Goal: Feedback & Contribution: Leave review/rating

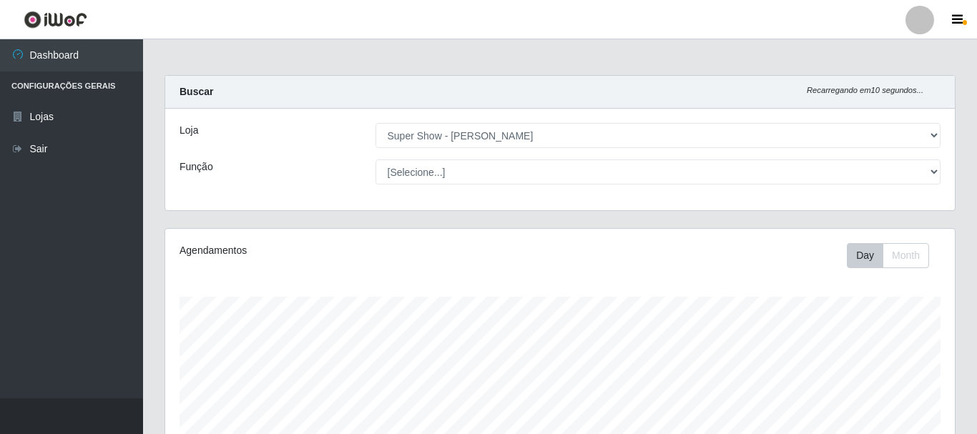
select select "120"
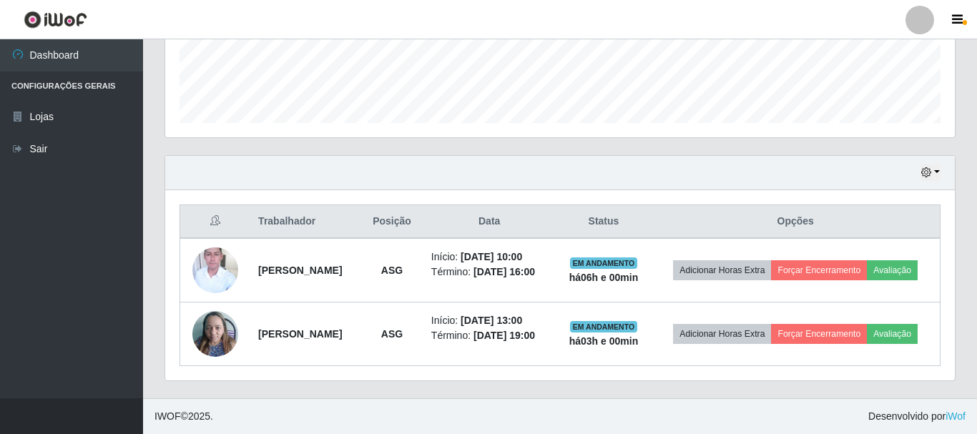
scroll to position [297, 790]
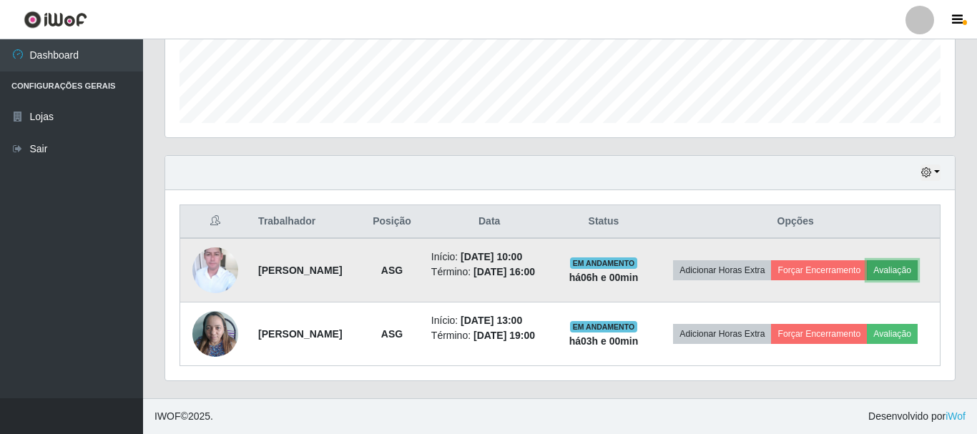
click at [911, 268] on button "Avaliação" at bounding box center [892, 270] width 51 height 20
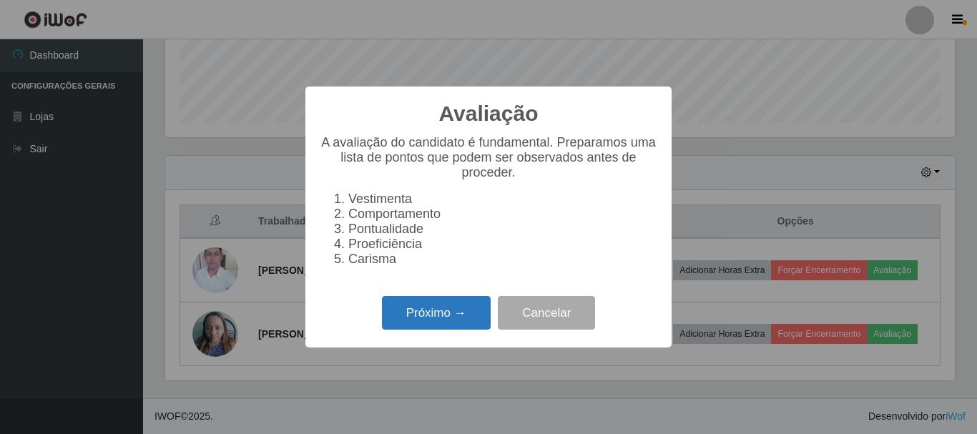
click at [440, 324] on button "Próximo →" at bounding box center [436, 313] width 109 height 34
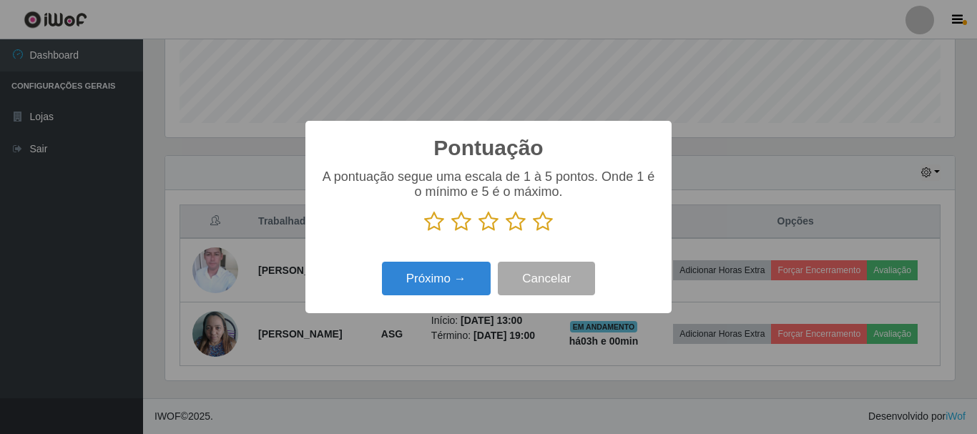
drag, startPoint x: 542, startPoint y: 222, endPoint x: 509, endPoint y: 244, distance: 39.7
click at [542, 225] on icon at bounding box center [543, 221] width 20 height 21
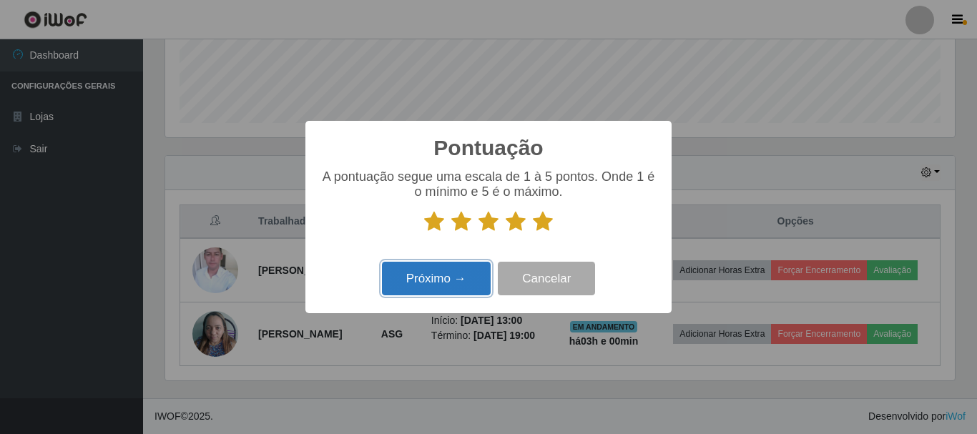
click at [448, 284] on button "Próximo →" at bounding box center [436, 279] width 109 height 34
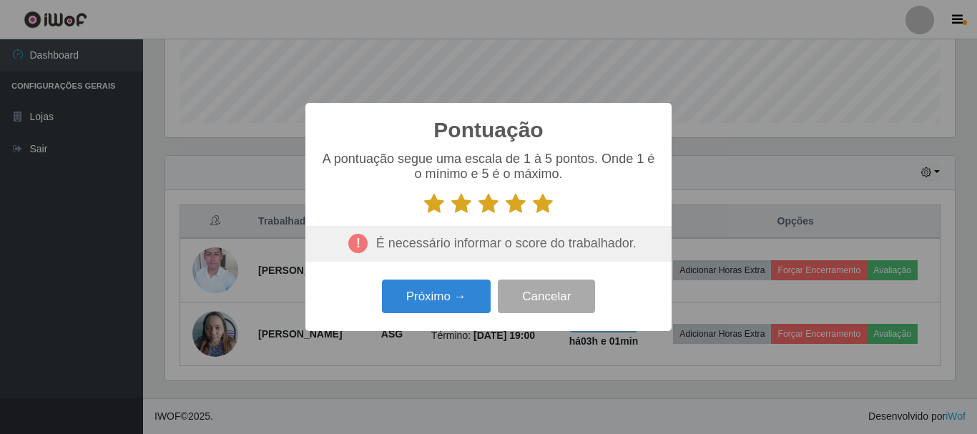
click at [741, 162] on div "Pontuação × A pontuação segue uma escala de 1 à 5 pontos. Onde 1 é o mínimo e 5…" at bounding box center [488, 217] width 977 height 434
click at [462, 302] on button "Próximo →" at bounding box center [436, 297] width 109 height 34
click at [960, 224] on div "Pontuação × A pontuação segue uma escala de 1 à 5 pontos. Onde 1 é o mínimo e 5…" at bounding box center [488, 217] width 977 height 434
click at [68, 160] on div "Pontuação × A pontuação segue uma escala de 1 à 5 pontos. Onde 1 é o mínimo e 5…" at bounding box center [488, 217] width 977 height 434
click at [550, 311] on button "Cancelar" at bounding box center [546, 297] width 97 height 34
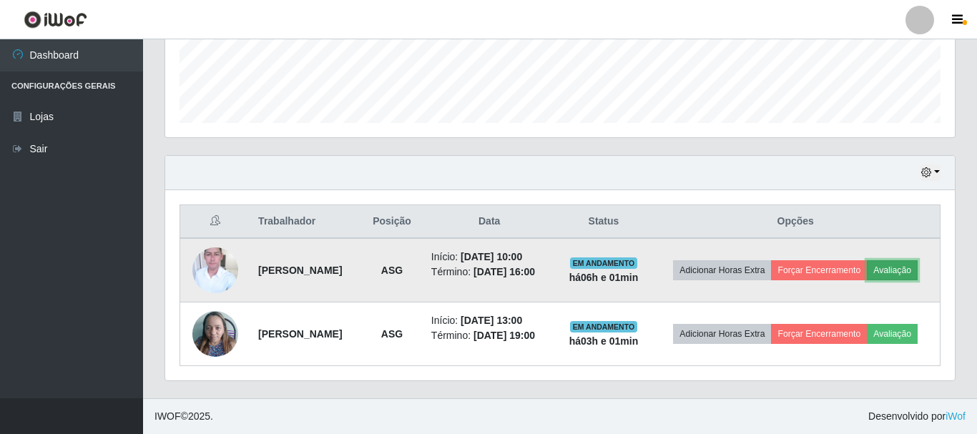
click at [902, 270] on button "Avaliação" at bounding box center [892, 270] width 51 height 20
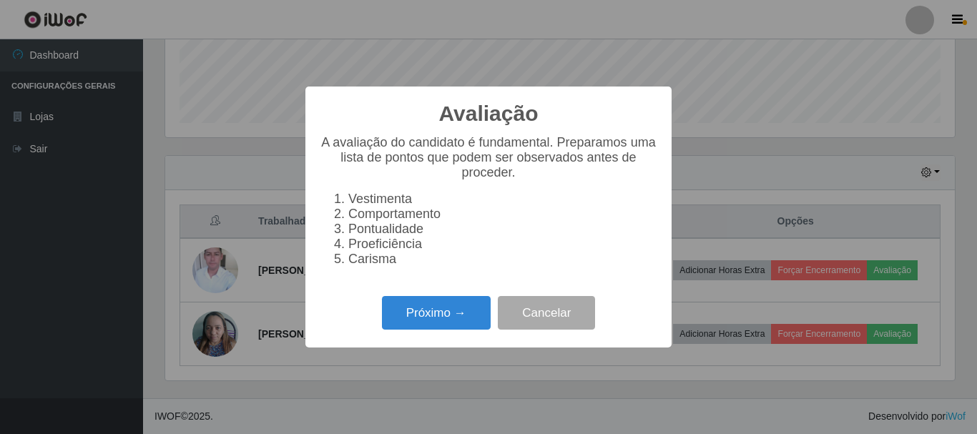
click at [463, 304] on div "Próximo → Cancelar" at bounding box center [489, 313] width 338 height 41
click at [447, 318] on button "Próximo →" at bounding box center [436, 313] width 109 height 34
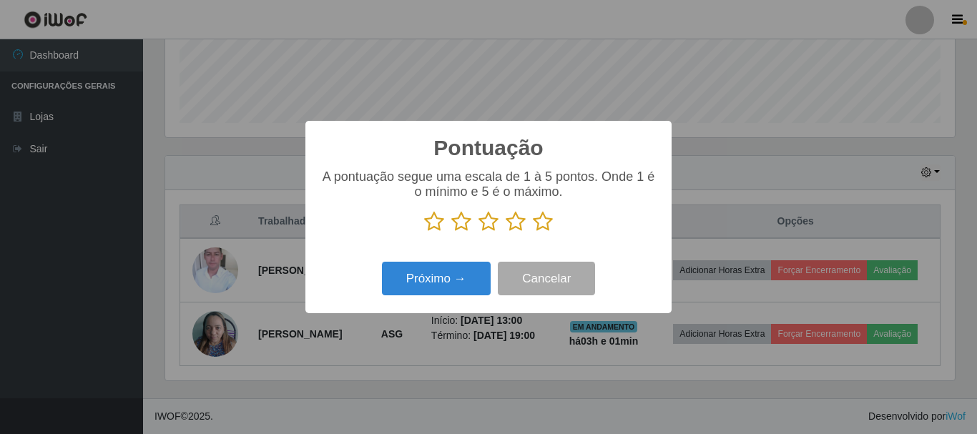
click at [540, 225] on icon at bounding box center [543, 221] width 20 height 21
click at [533, 233] on input "radio" at bounding box center [533, 233] width 0 height 0
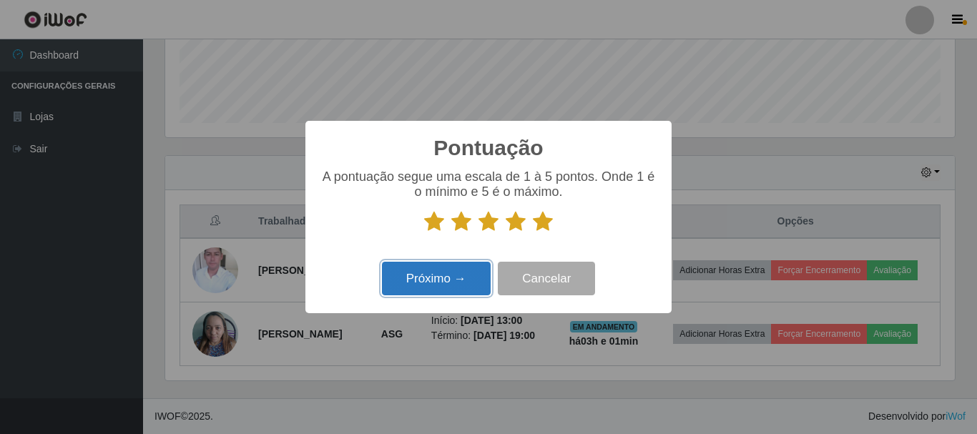
click at [457, 275] on button "Próximo →" at bounding box center [436, 279] width 109 height 34
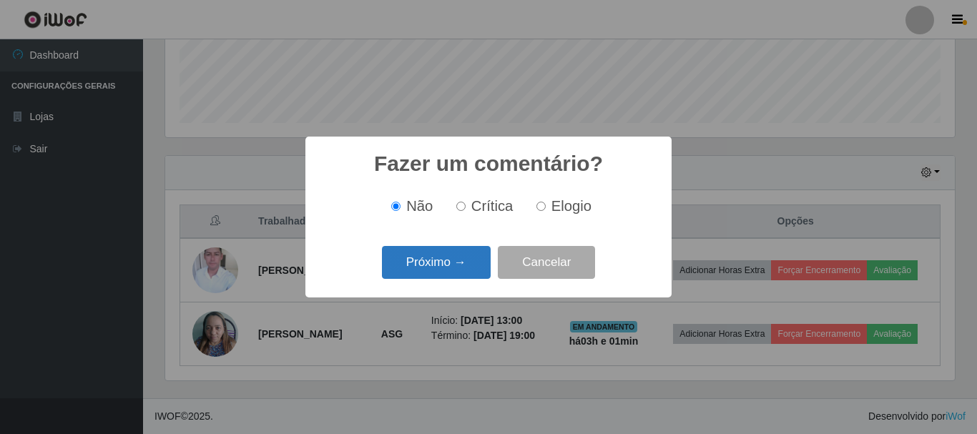
click at [450, 262] on button "Próximo →" at bounding box center [436, 263] width 109 height 34
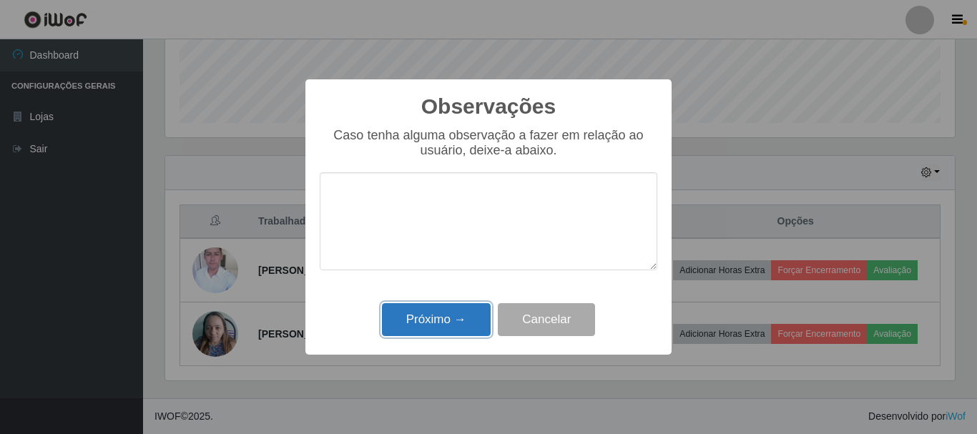
click at [438, 316] on button "Próximo →" at bounding box center [436, 320] width 109 height 34
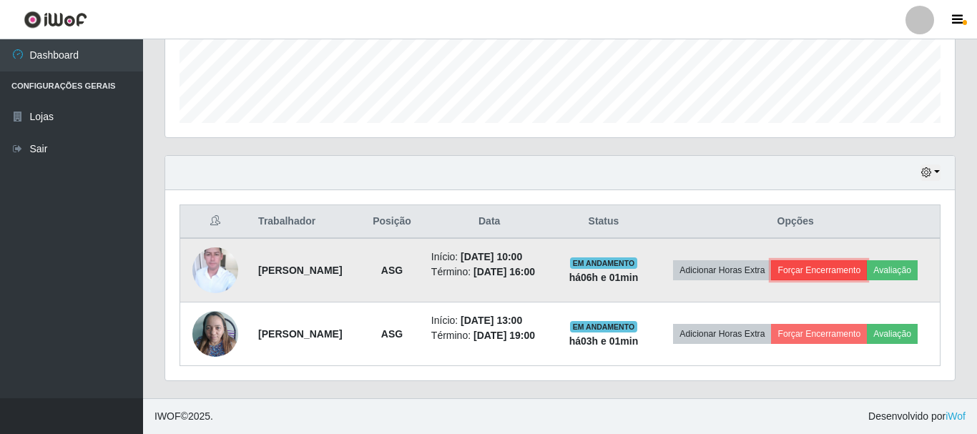
click at [822, 268] on button "Forçar Encerramento" at bounding box center [819, 270] width 96 height 20
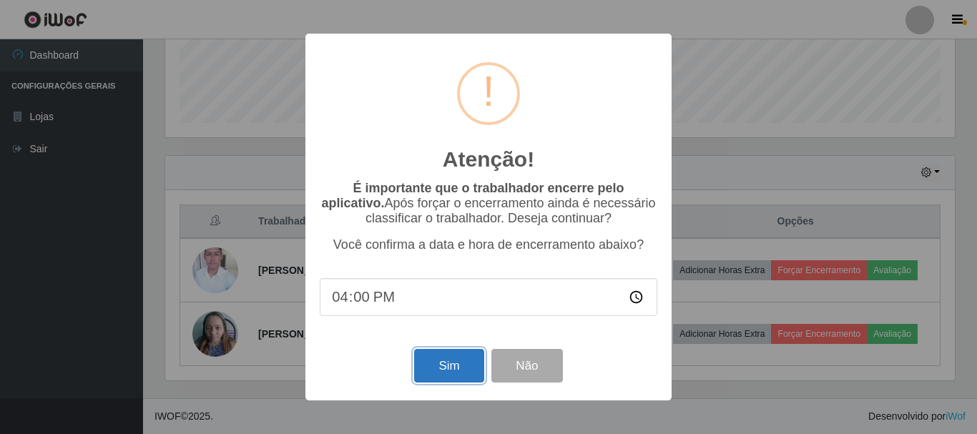
click at [470, 370] on button "Sim" at bounding box center [448, 366] width 69 height 34
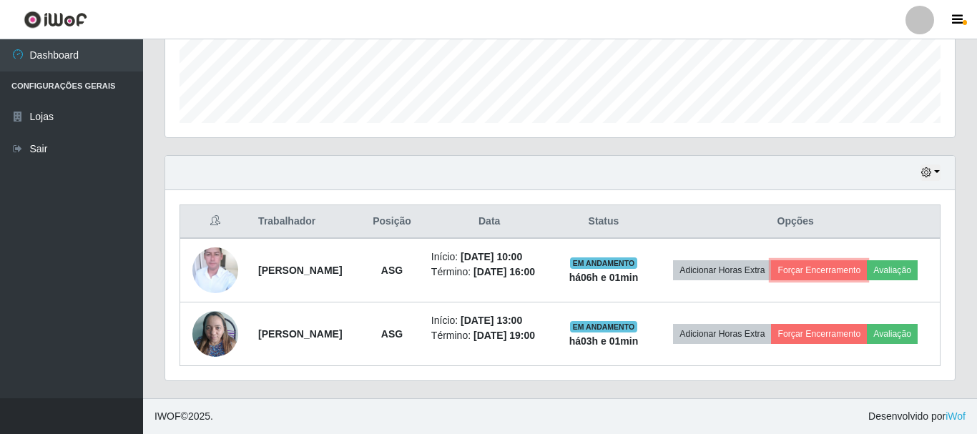
scroll to position [261, 0]
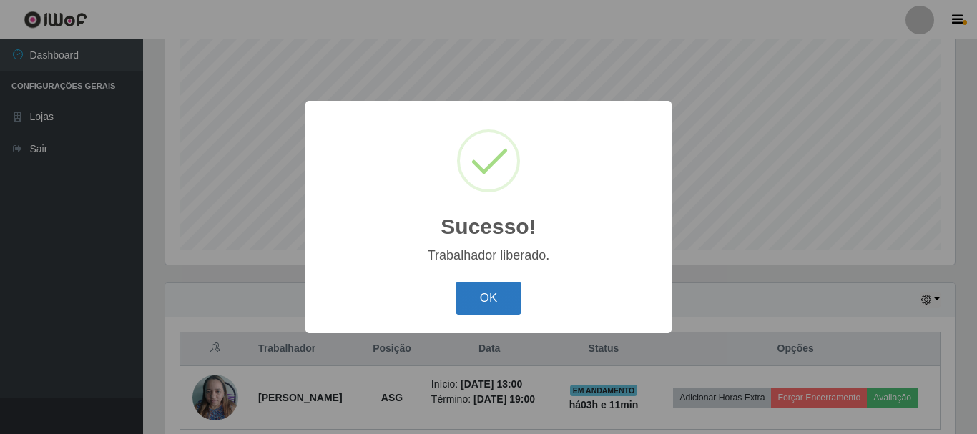
click at [458, 304] on button "OK" at bounding box center [489, 299] width 67 height 34
